Goal: Check status: Check status

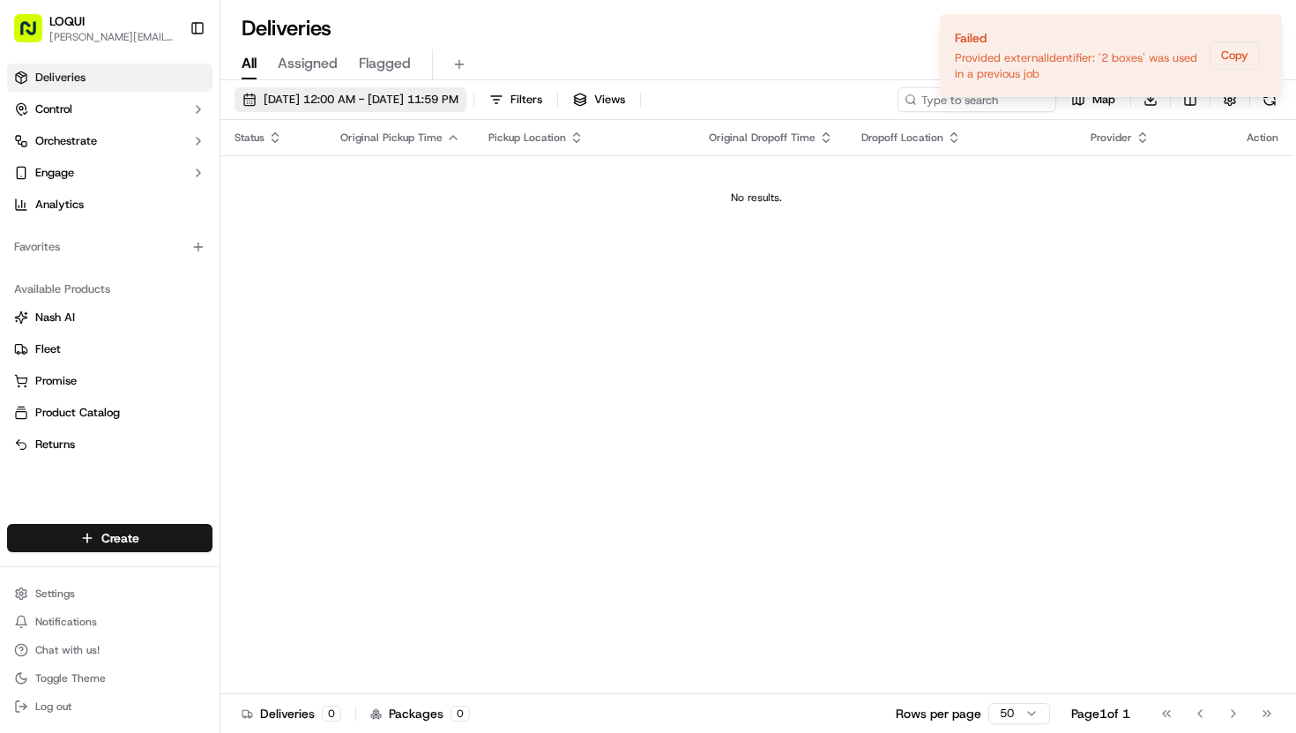
click at [356, 105] on span "[DATE] 12:00 AM - [DATE] 11:59 PM" at bounding box center [361, 100] width 195 height 16
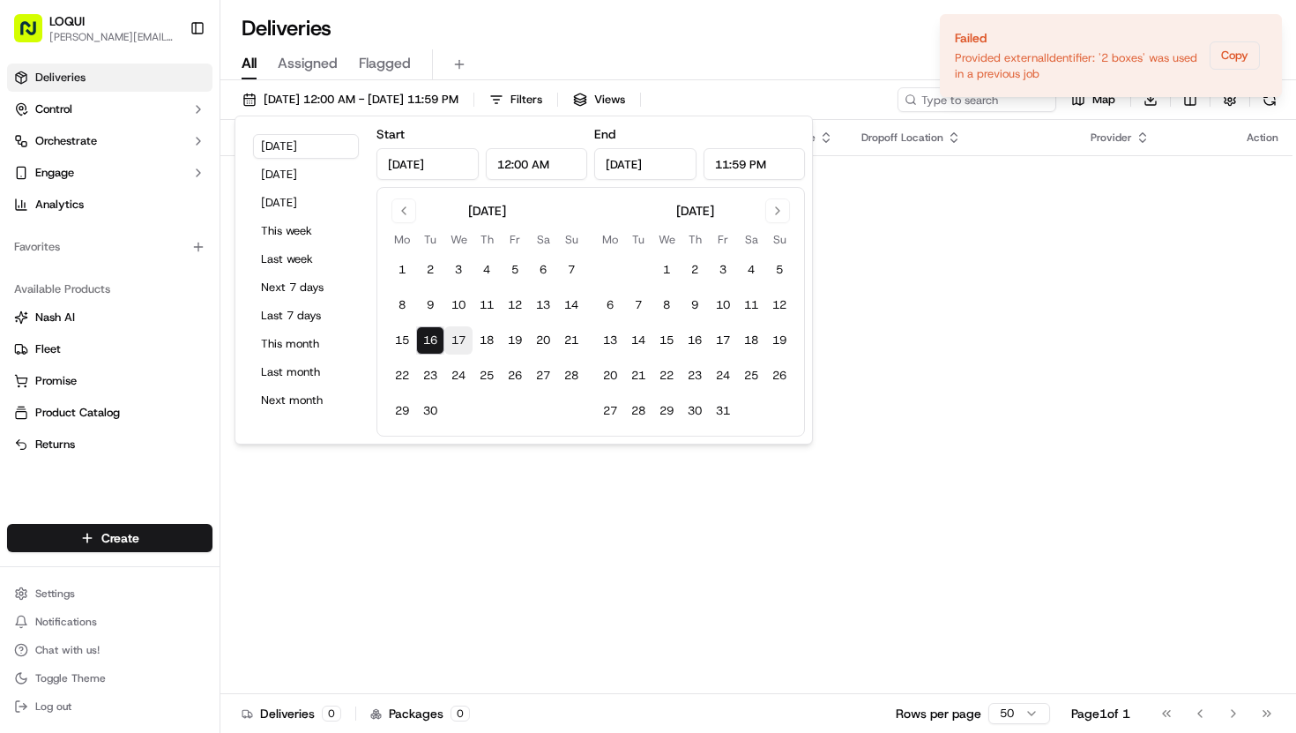
click at [460, 338] on button "17" at bounding box center [458, 340] width 28 height 28
type input "[DATE]"
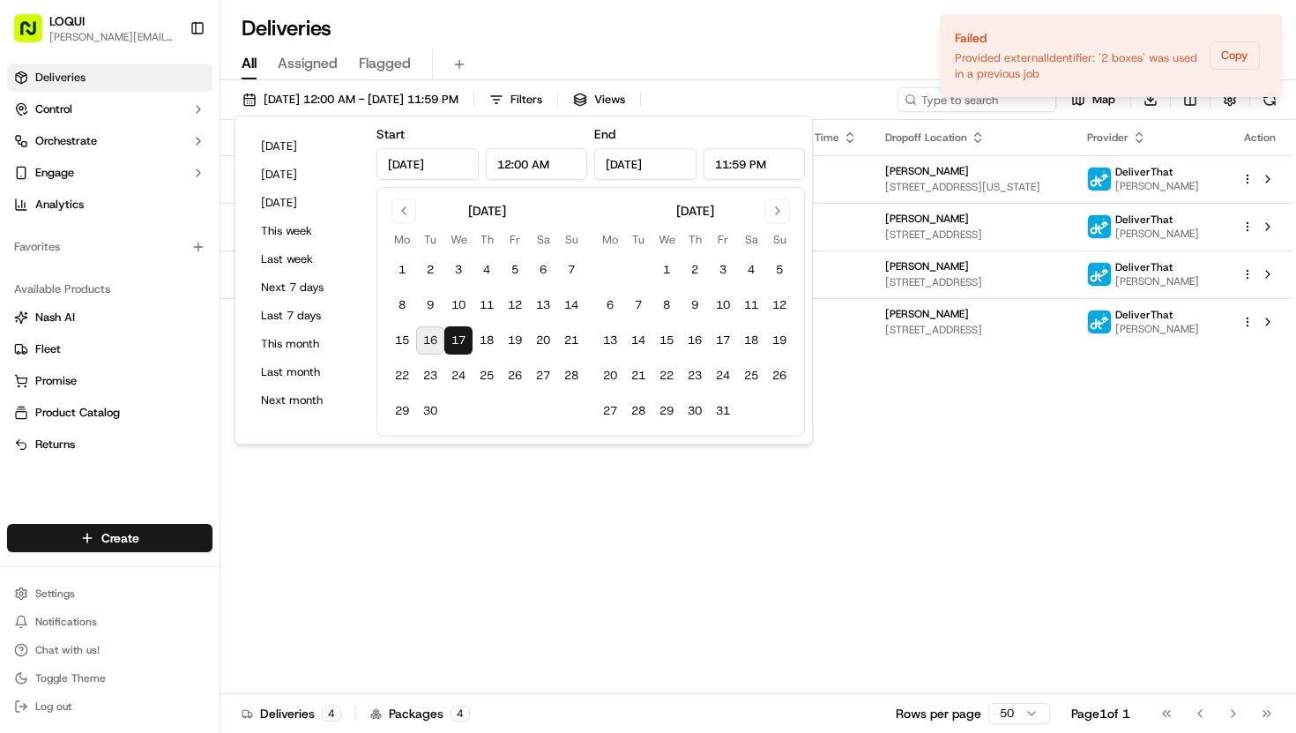
click at [553, 508] on div "Status Original Pickup Time Pickup Location Original Dropoff Time Dropoff Locat…" at bounding box center [756, 407] width 1072 height 574
